Goal: Task Accomplishment & Management: Manage account settings

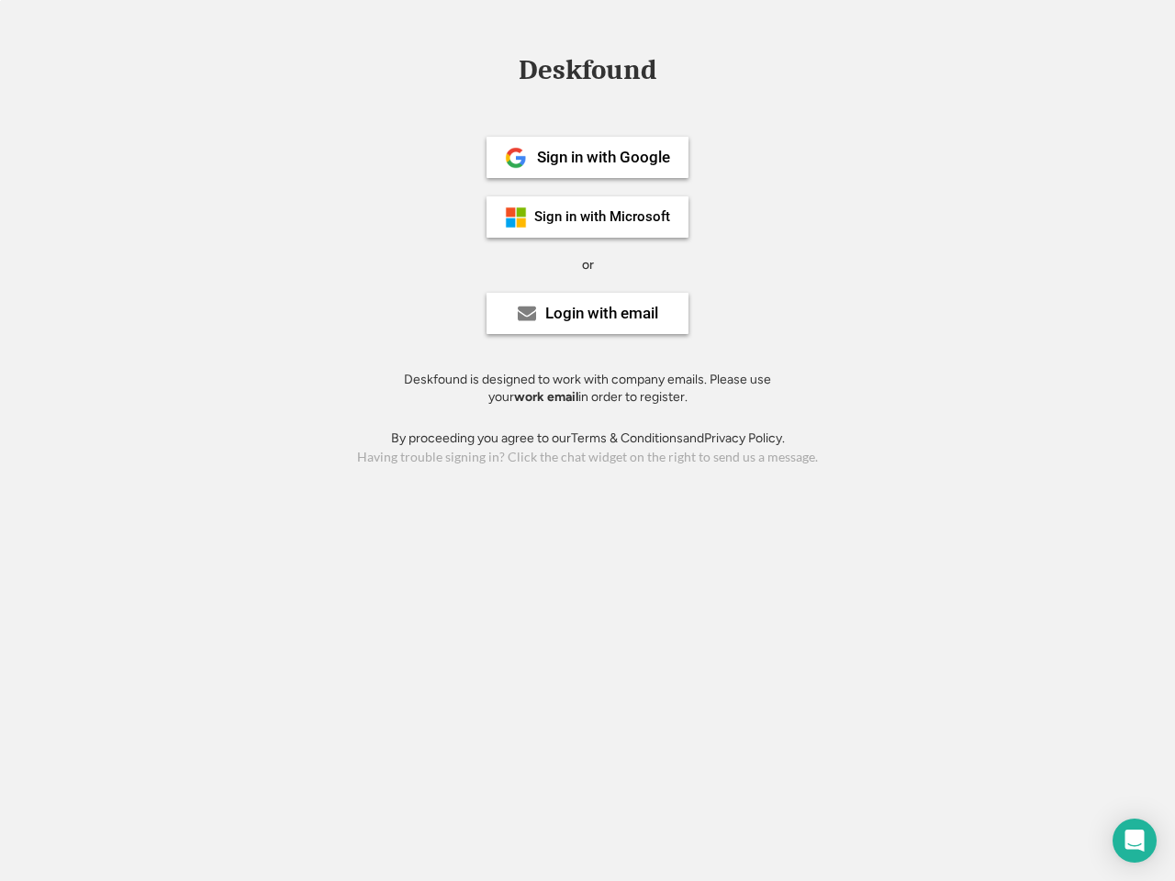
click at [587, 262] on div "or" at bounding box center [588, 265] width 12 height 18
click at [587, 73] on div "Deskfound" at bounding box center [587, 70] width 156 height 28
click at [502, 69] on div "Deskfound" at bounding box center [587, 73] width 1175 height 35
click at [587, 73] on div "Deskfound" at bounding box center [587, 70] width 156 height 28
click at [587, 264] on div "or" at bounding box center [588, 265] width 12 height 18
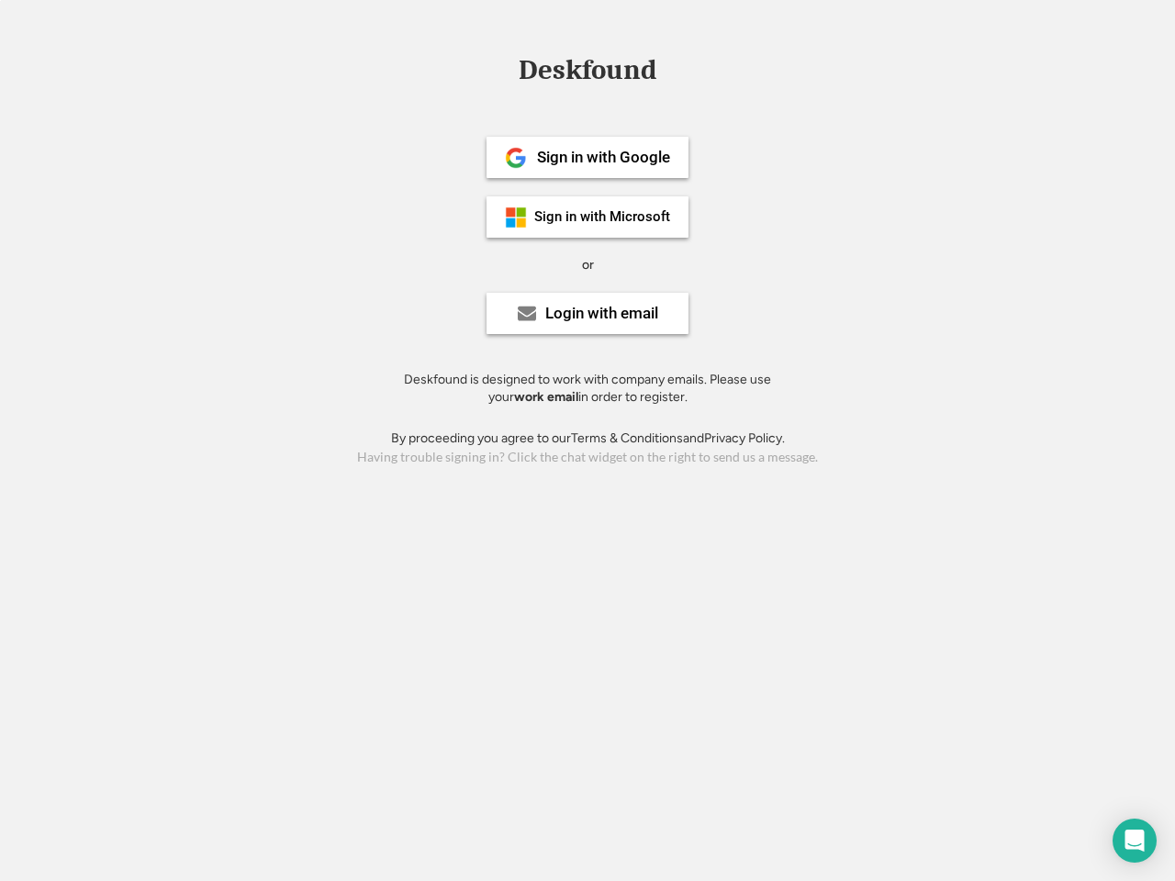
click at [587, 157] on div "Sign in with Google" at bounding box center [603, 158] width 133 height 16
click at [603, 157] on div "Sign in with Google" at bounding box center [603, 158] width 133 height 16
click at [516, 158] on img at bounding box center [516, 158] width 22 height 22
click at [587, 217] on div "Sign in with Microsoft" at bounding box center [602, 217] width 136 height 14
click at [603, 217] on div "Sign in with Microsoft" at bounding box center [602, 217] width 136 height 14
